Goal: Task Accomplishment & Management: Manage account settings

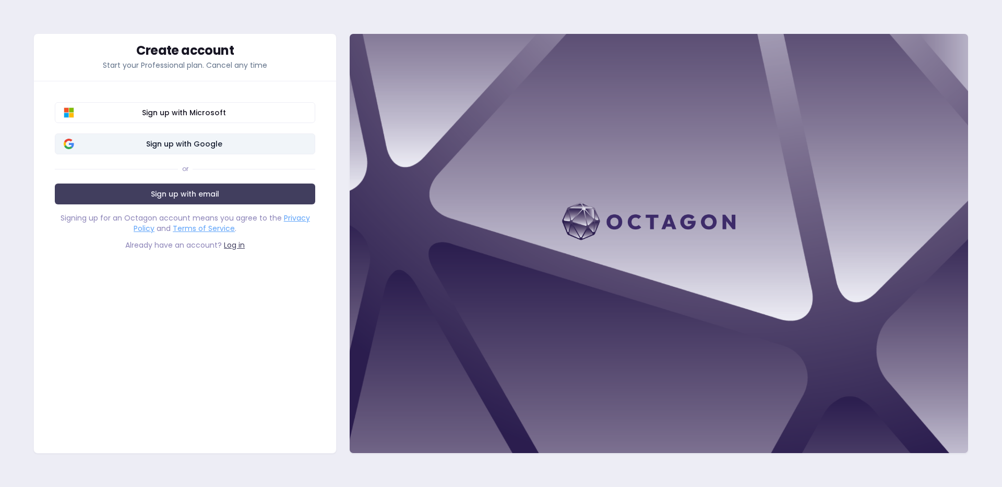
click at [252, 148] on span "Sign up with Google" at bounding box center [184, 144] width 245 height 10
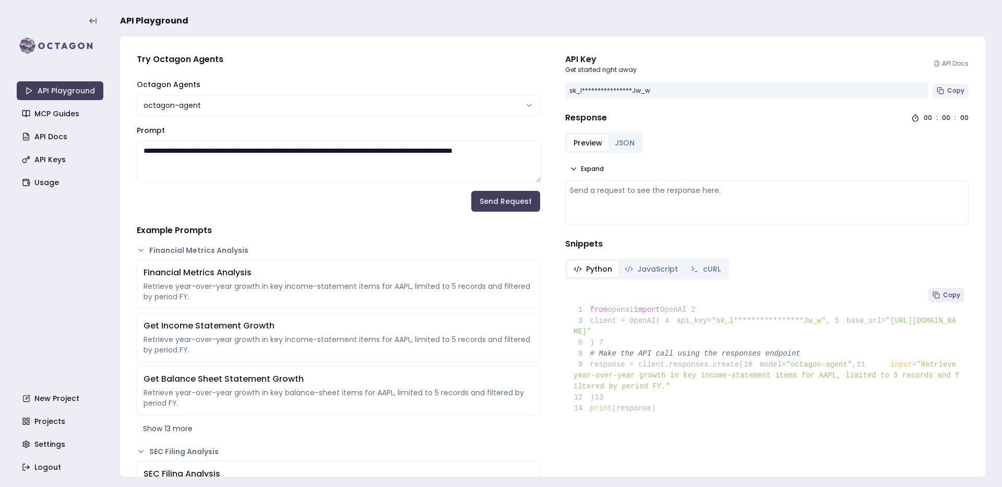
click at [947, 92] on span "Copy" at bounding box center [955, 91] width 17 height 8
click at [49, 163] on link "API Keys" at bounding box center [61, 159] width 87 height 19
